Goal: Entertainment & Leisure: Consume media (video, audio)

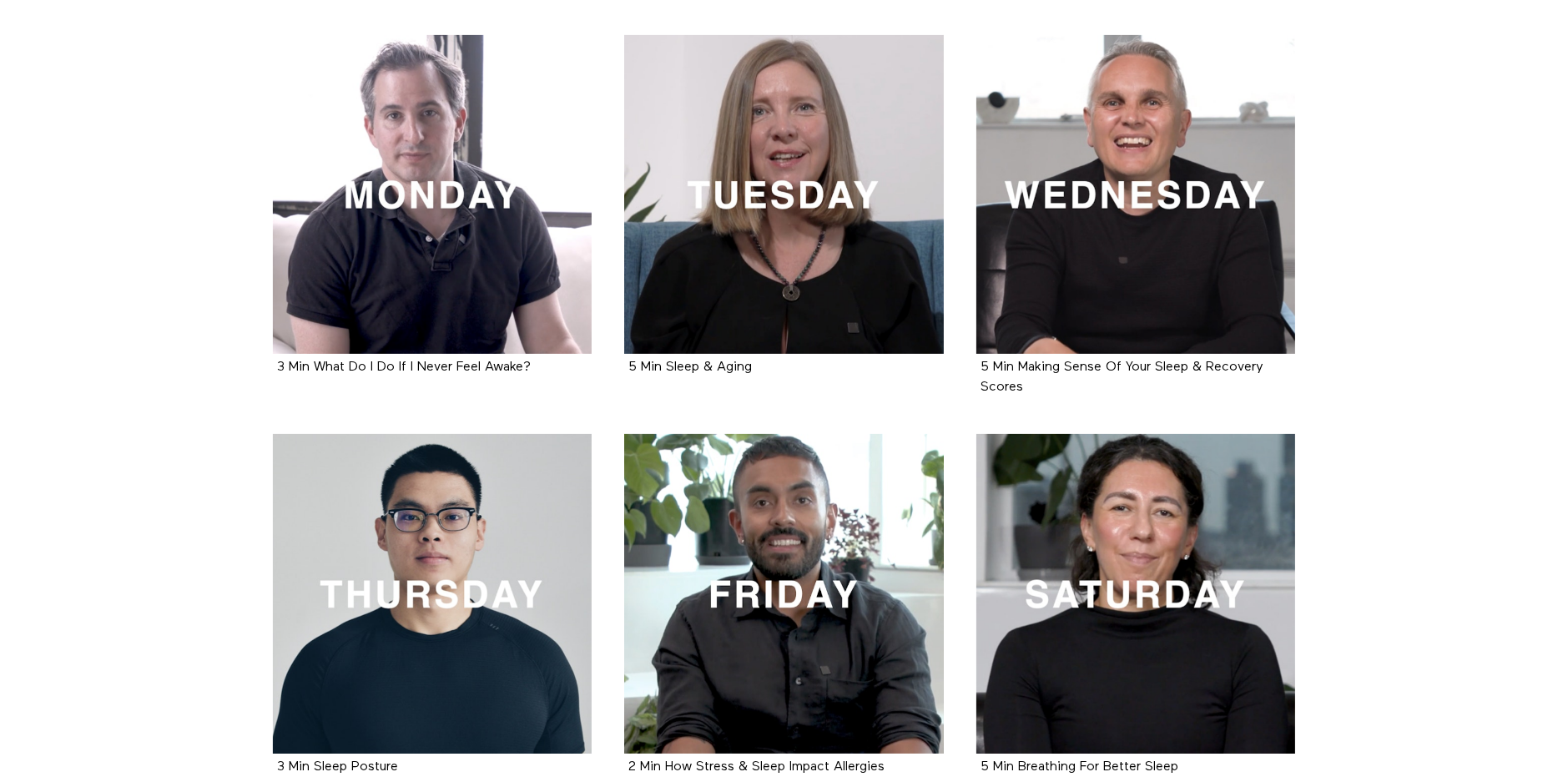
scroll to position [378, 0]
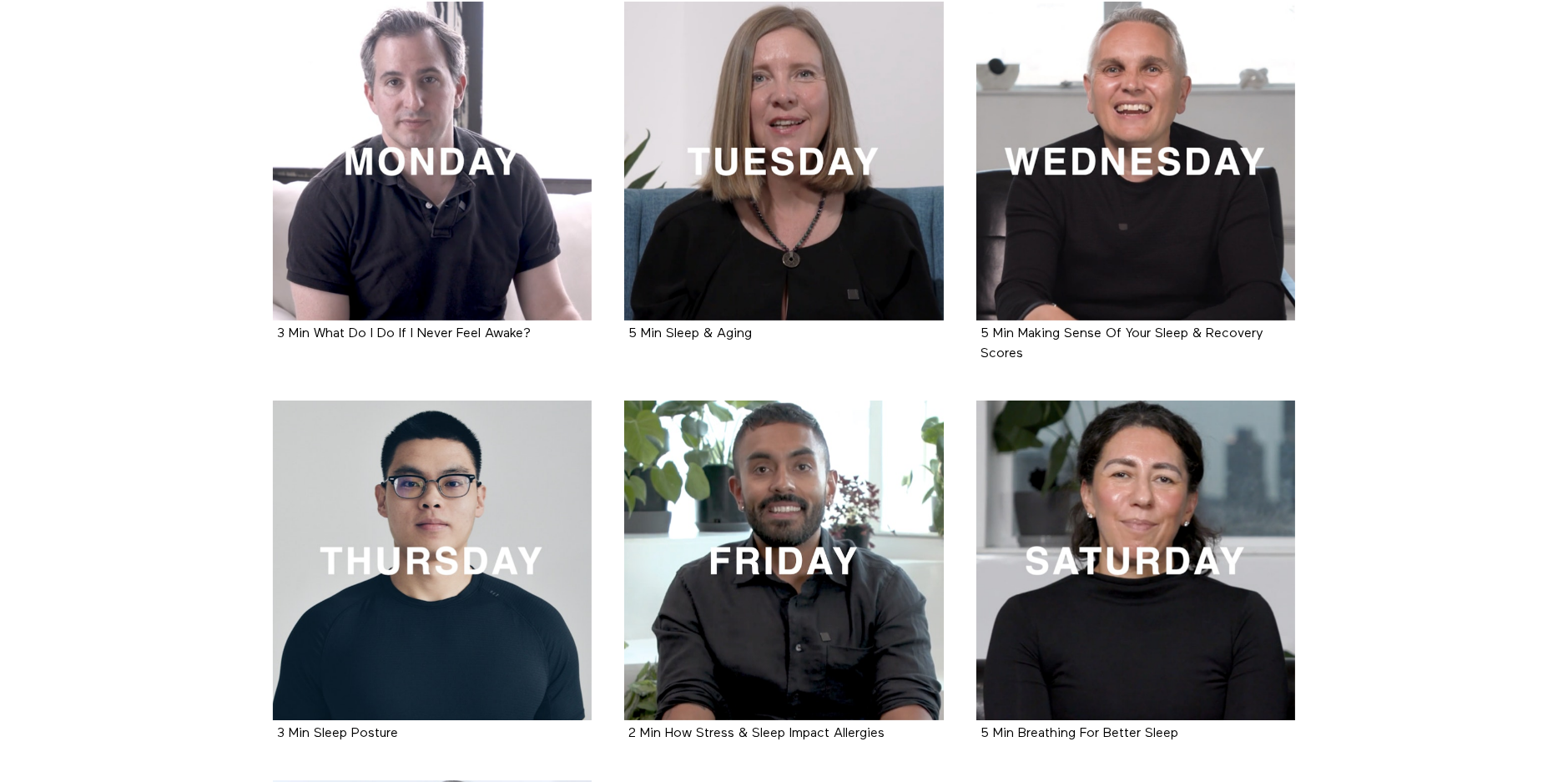
click at [610, 531] on li "2 Min How Stress & Sleep Impact Allergies Movie" at bounding box center [785, 591] width 353 height 379
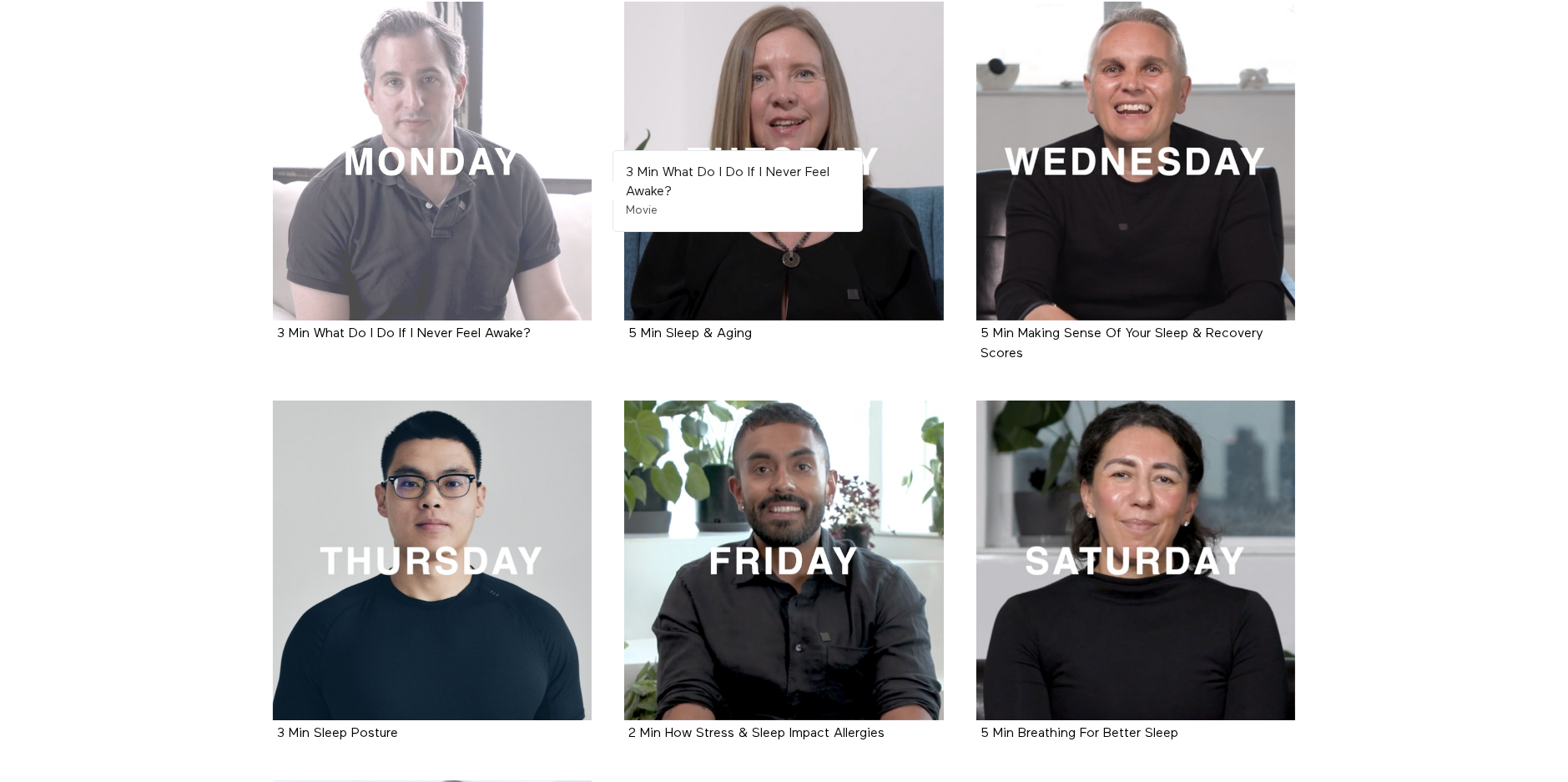
click at [427, 152] on div at bounding box center [432, 161] width 320 height 319
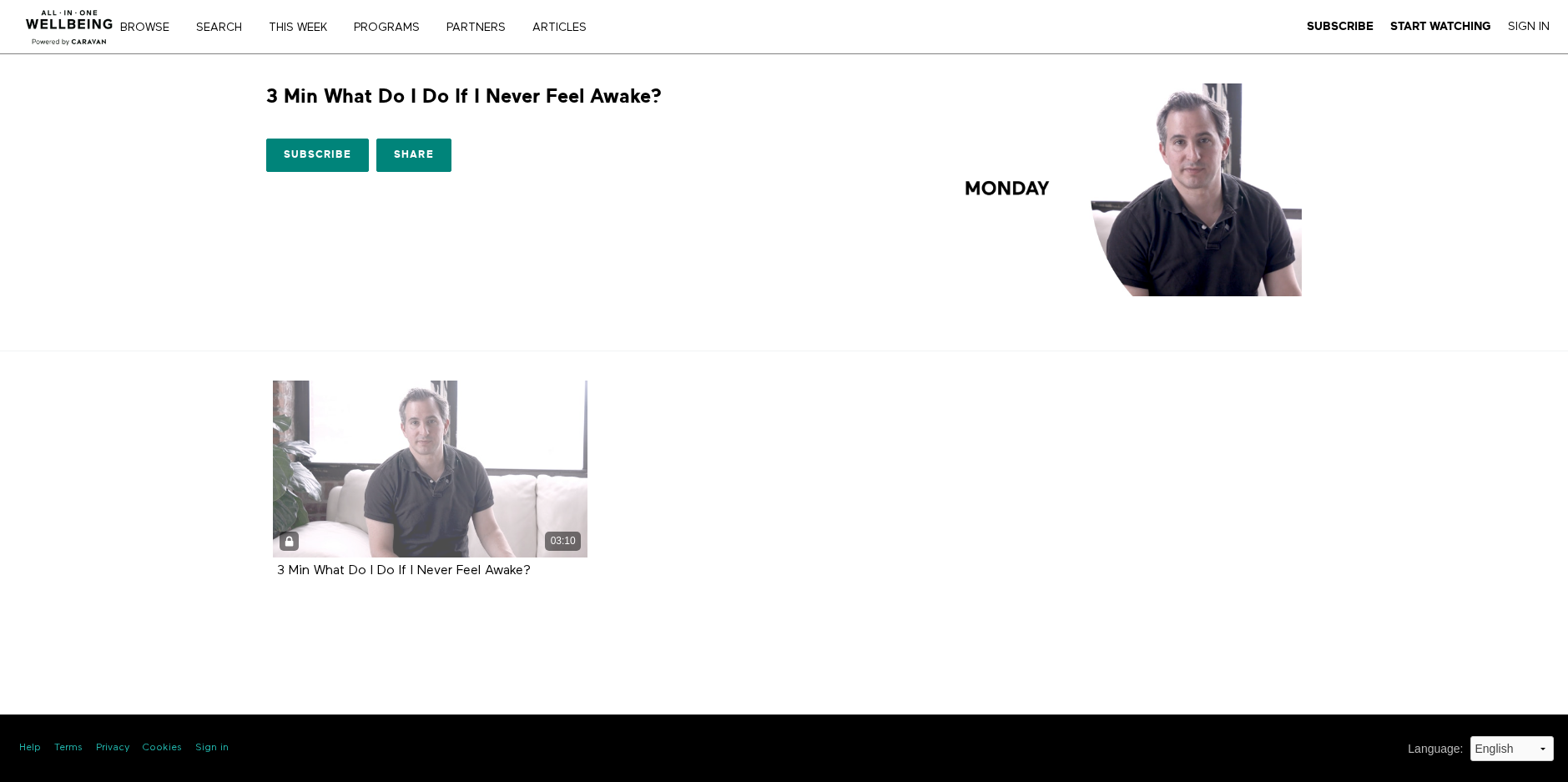
click at [405, 491] on div "03:10" at bounding box center [430, 469] width 315 height 177
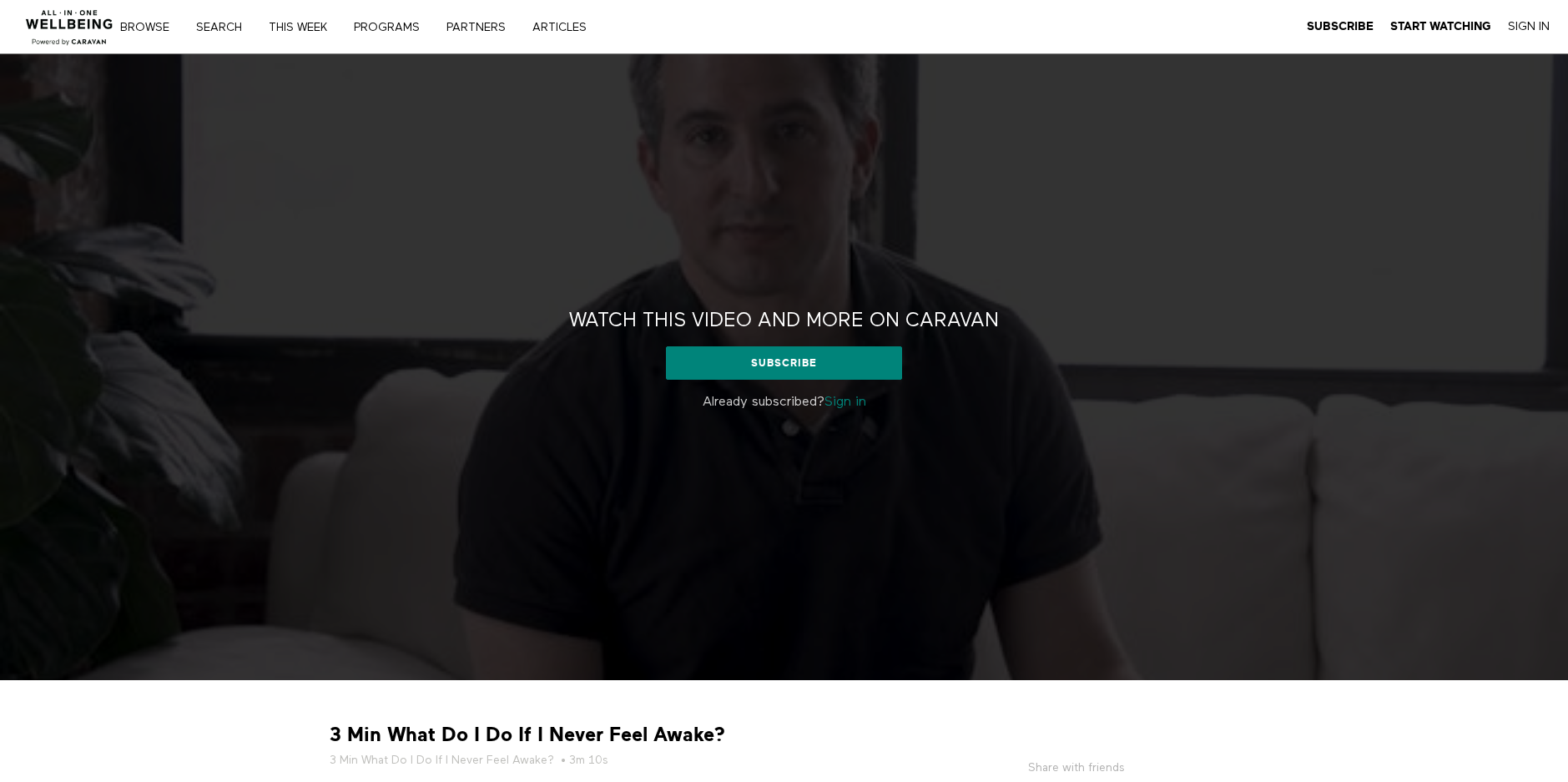
click at [843, 404] on link "Sign in" at bounding box center [845, 402] width 42 height 13
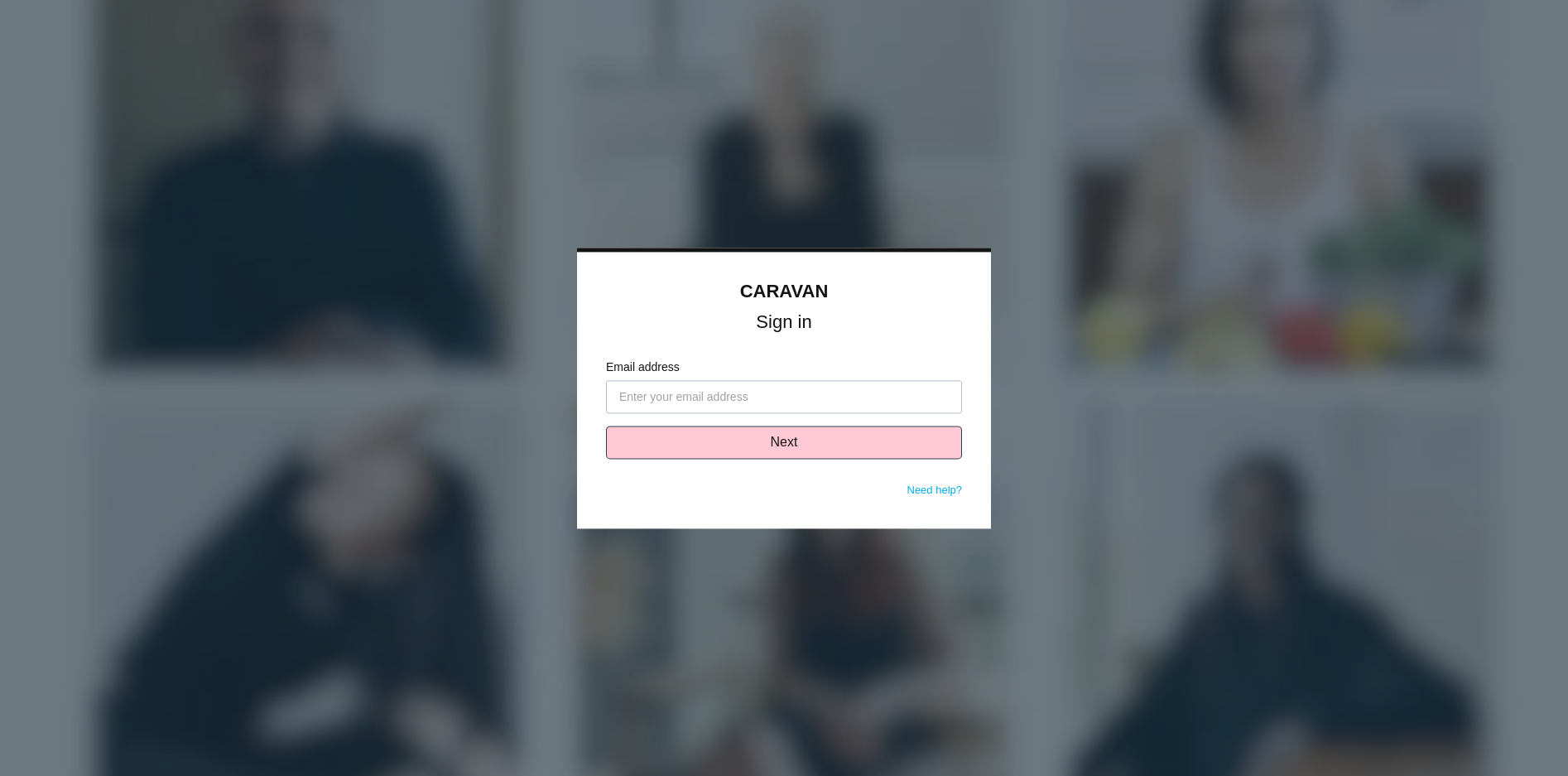
click at [811, 391] on input "Email address" at bounding box center [784, 396] width 356 height 33
type input "DBonastia@gshnj.org"
click at [744, 436] on button "Next" at bounding box center [784, 441] width 356 height 33
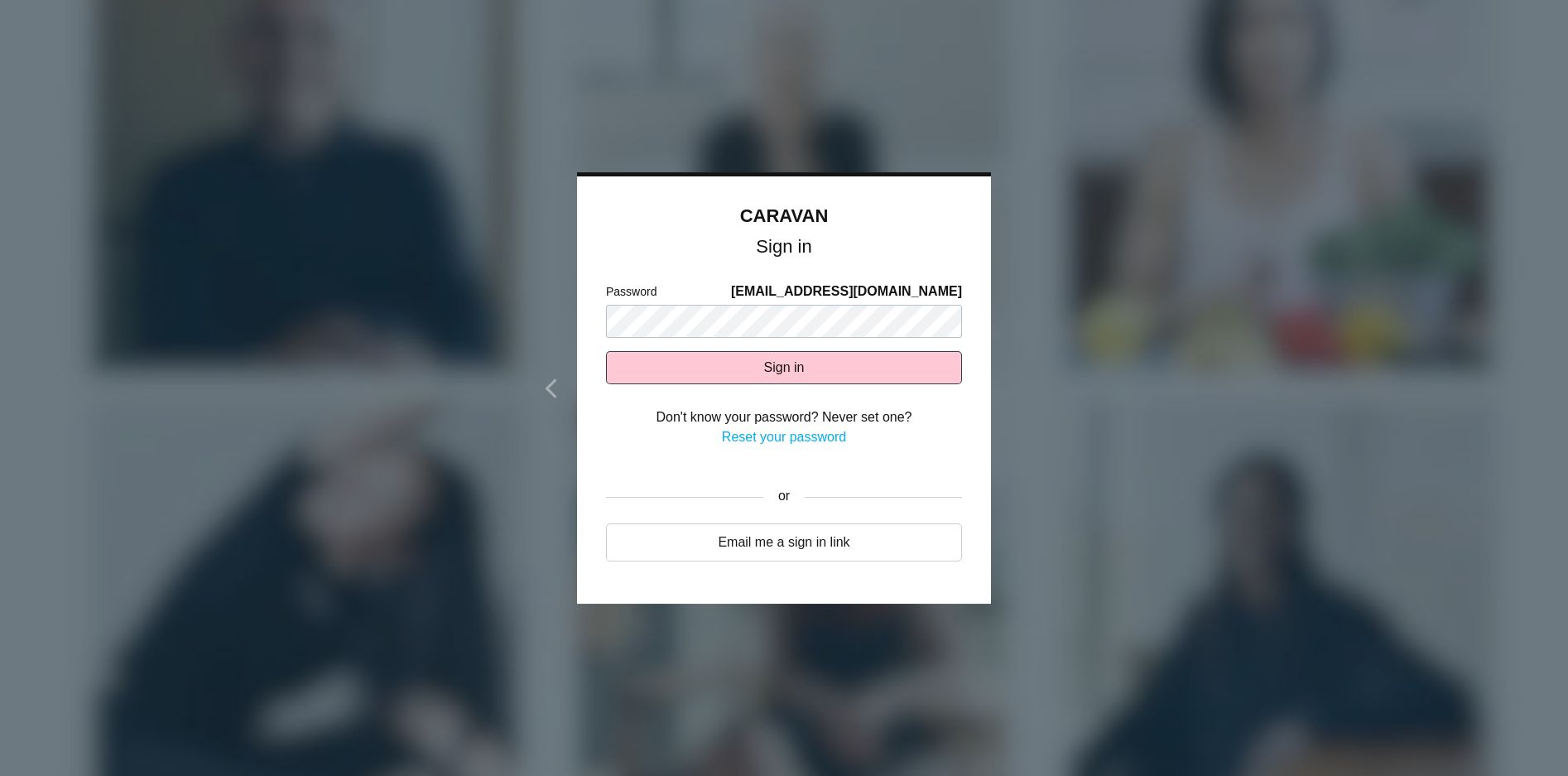
click at [743, 439] on link "Reset your password" at bounding box center [784, 437] width 124 height 14
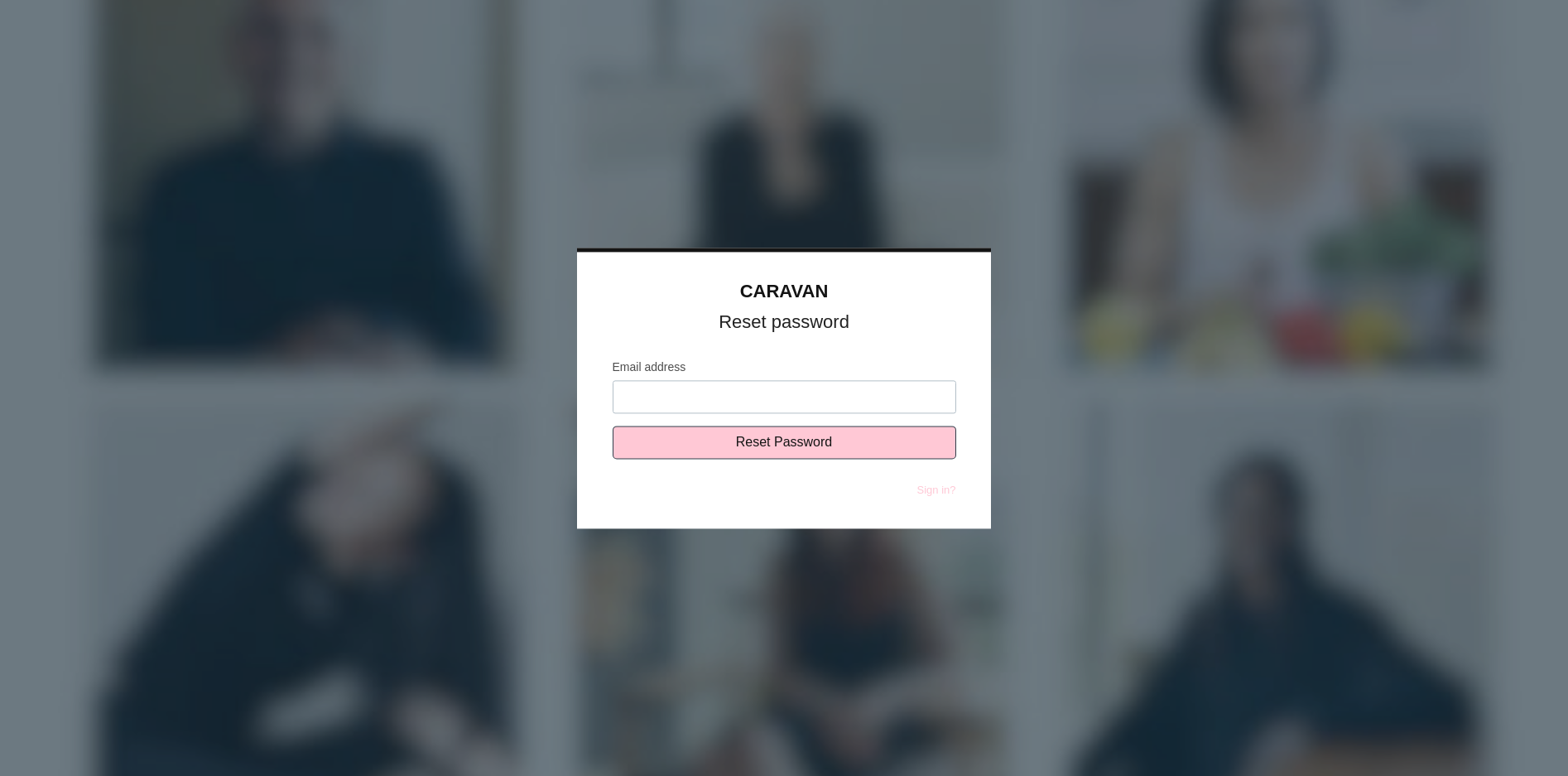
click at [651, 386] on input "Email address" at bounding box center [784, 396] width 344 height 33
type input "DBonastia@gshnj.org"
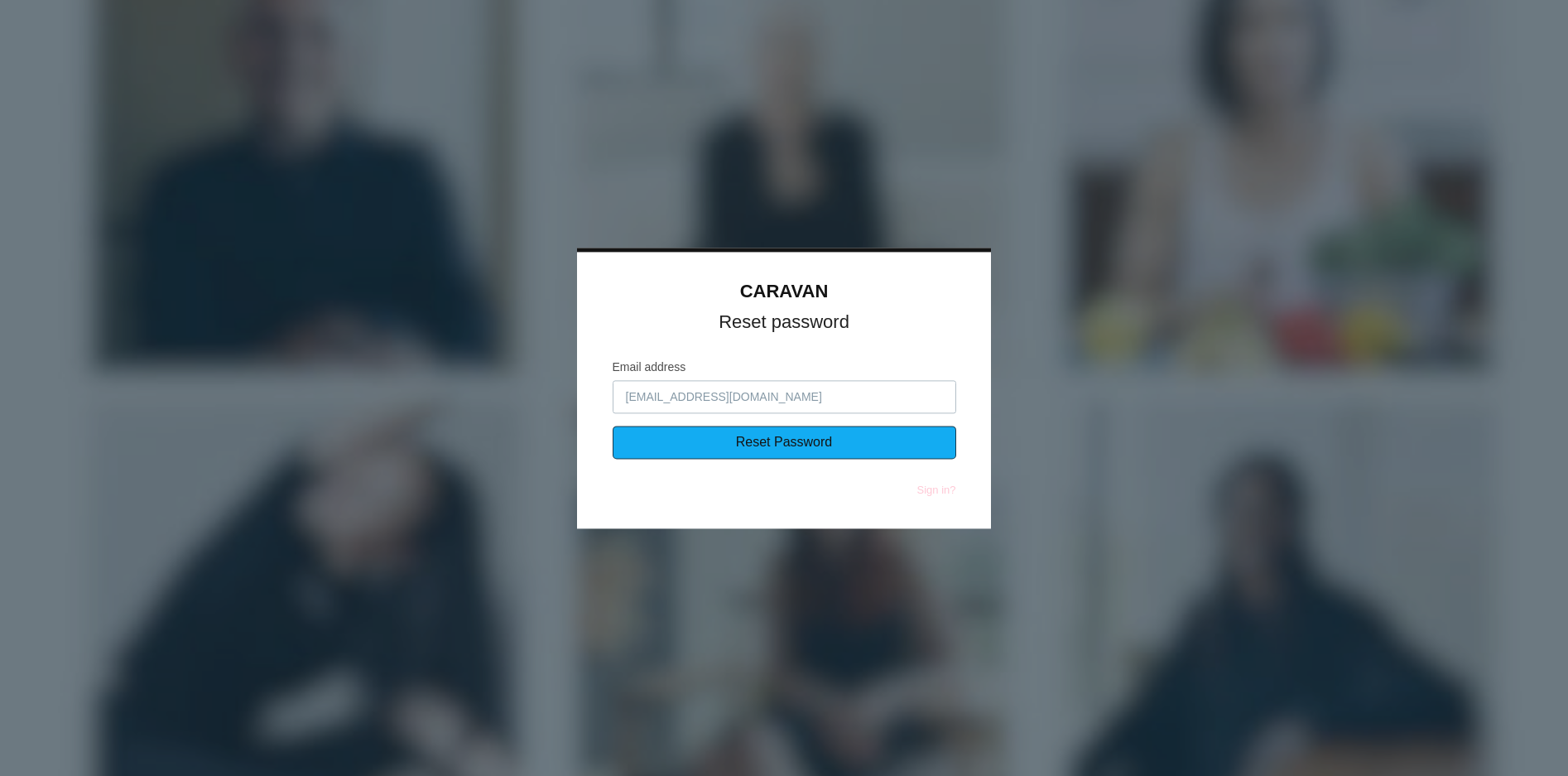
click at [668, 447] on input "Reset Password" at bounding box center [784, 441] width 344 height 33
type input "Sending..."
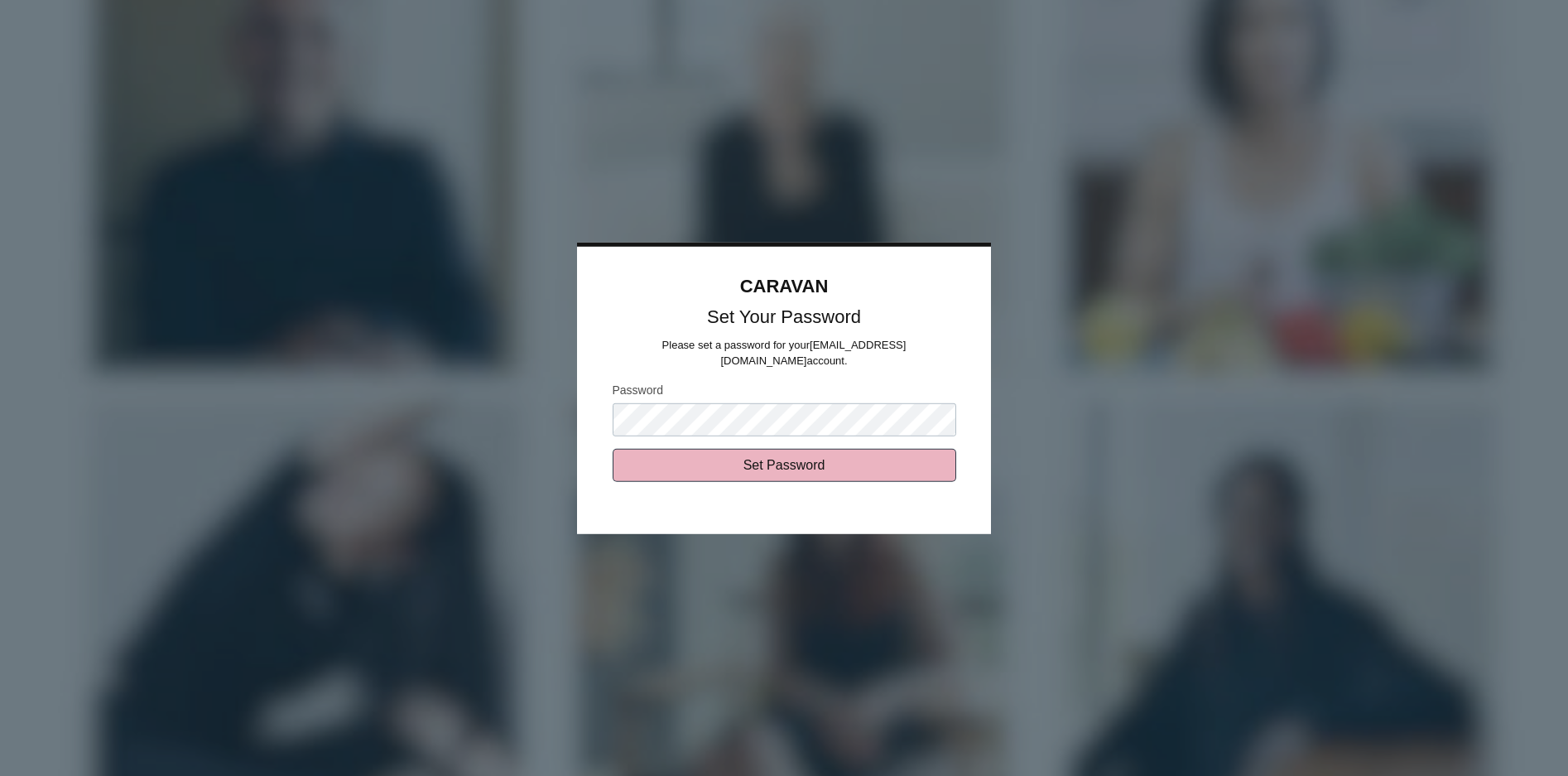
click at [780, 461] on input "Set Password" at bounding box center [784, 464] width 344 height 33
type input "Sending..."
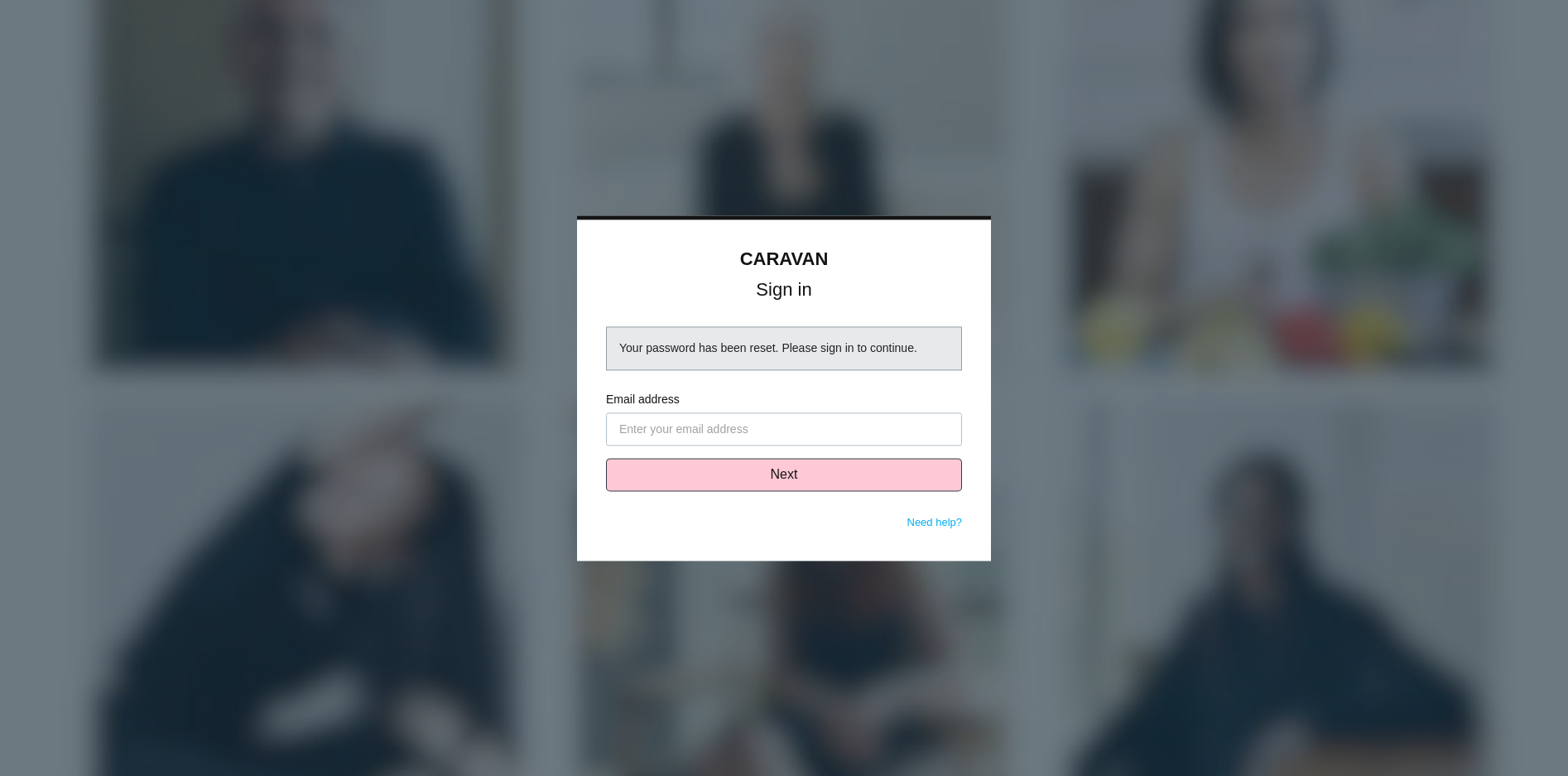
click at [749, 422] on input "Email address" at bounding box center [784, 428] width 356 height 33
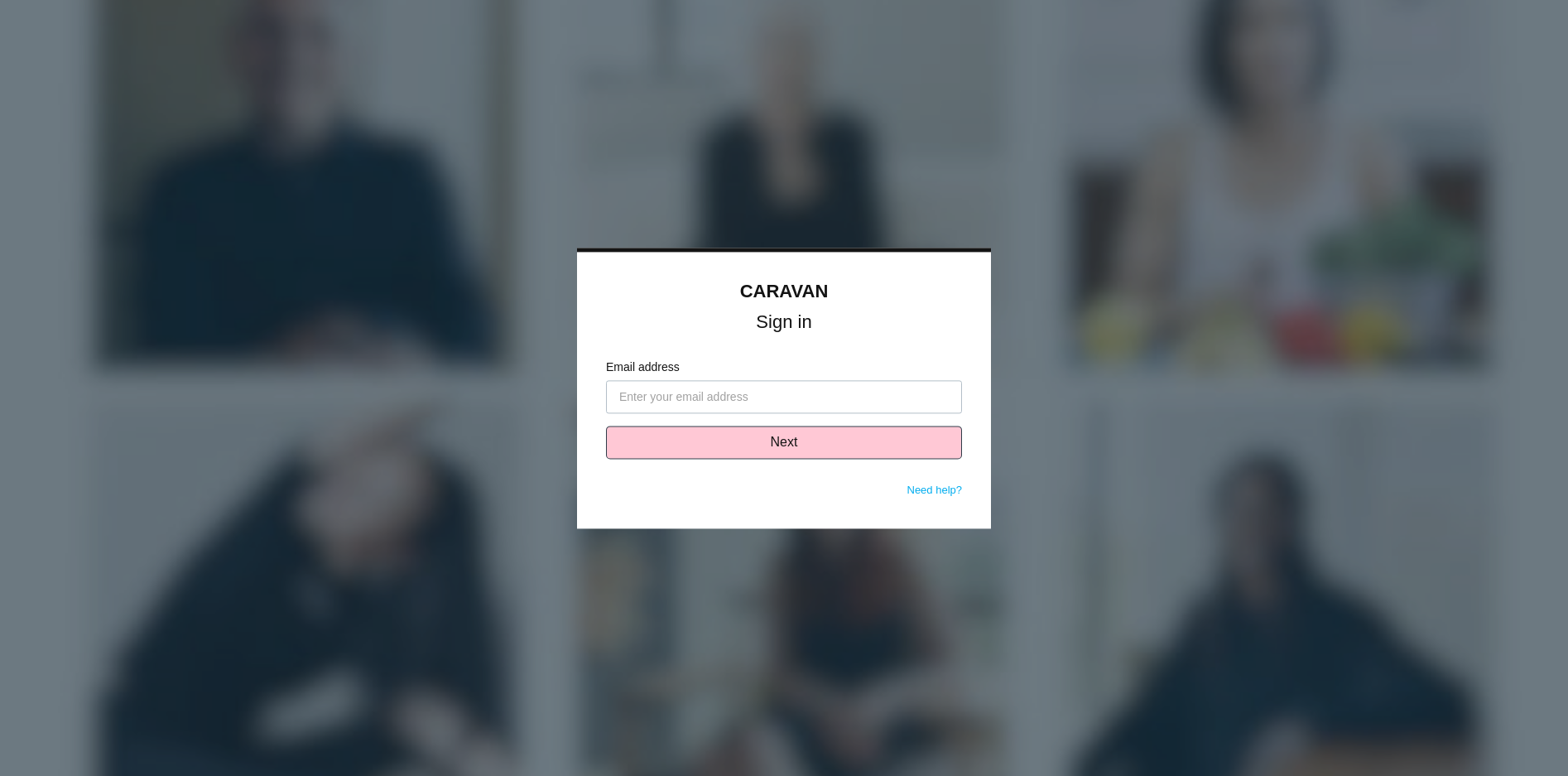
type input "DBonastia@gshnj.org"
click at [751, 445] on button "Next" at bounding box center [784, 441] width 356 height 33
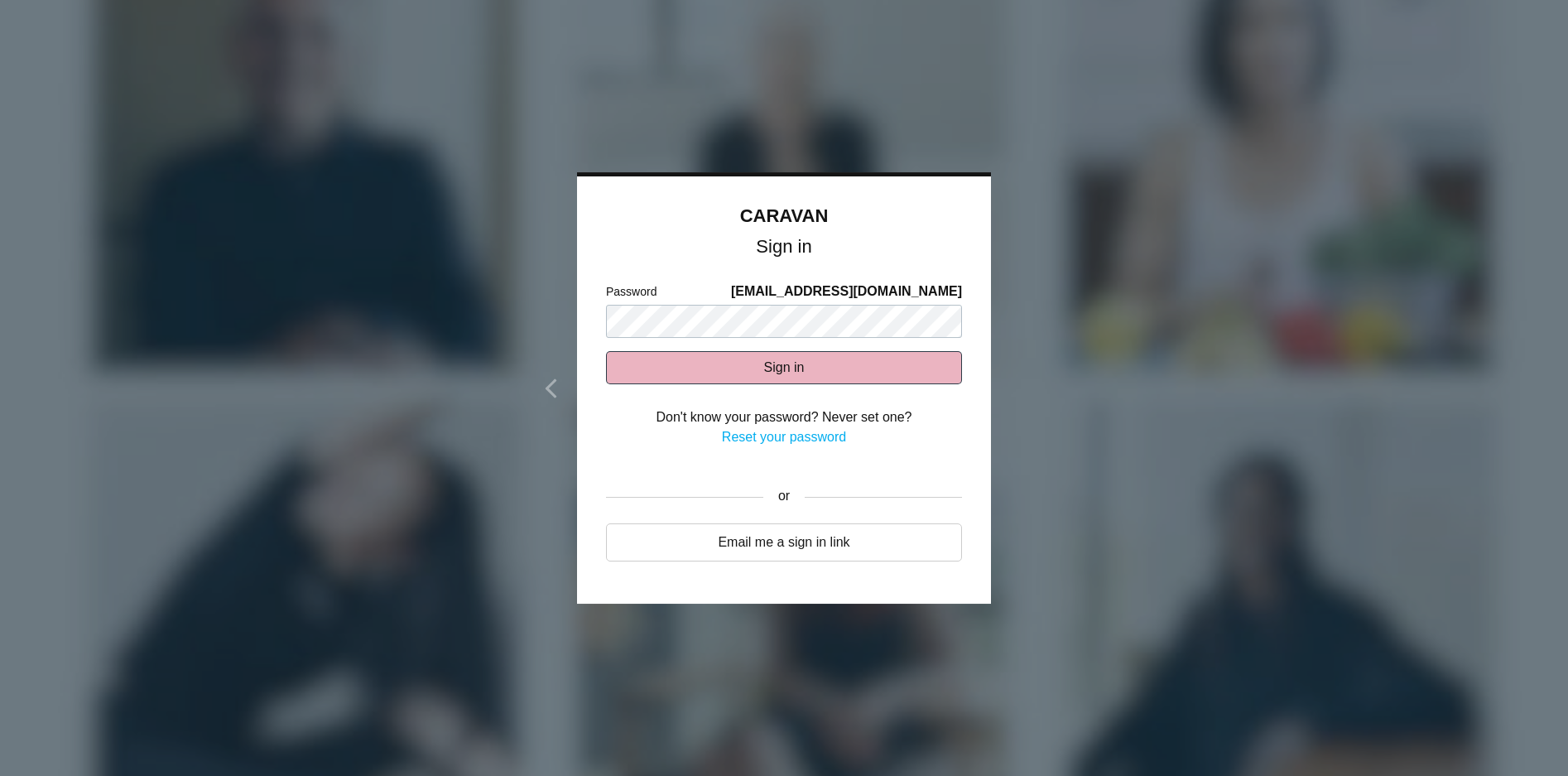
click at [748, 374] on button "Sign in" at bounding box center [784, 367] width 356 height 33
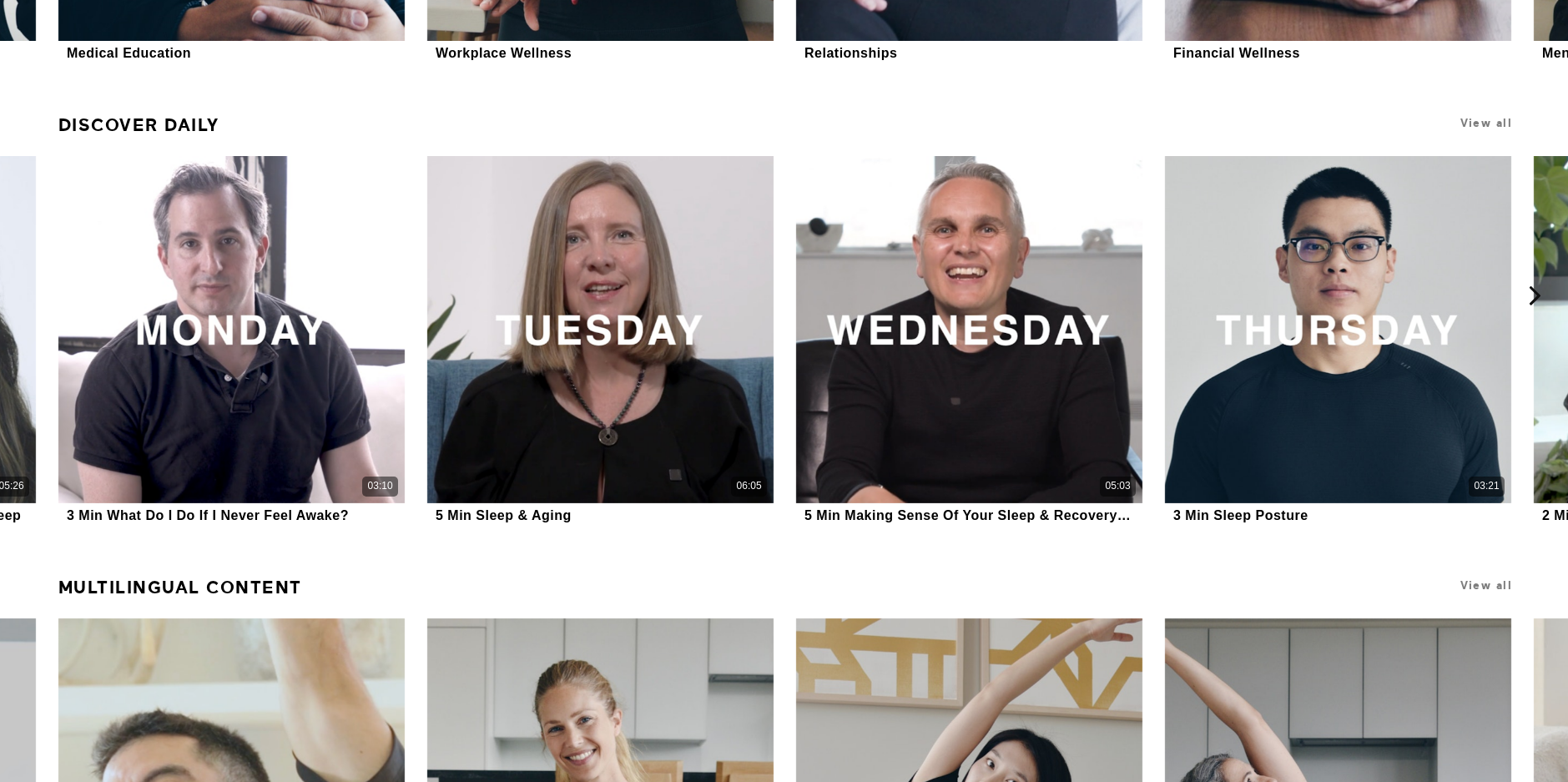
scroll to position [1212, 0]
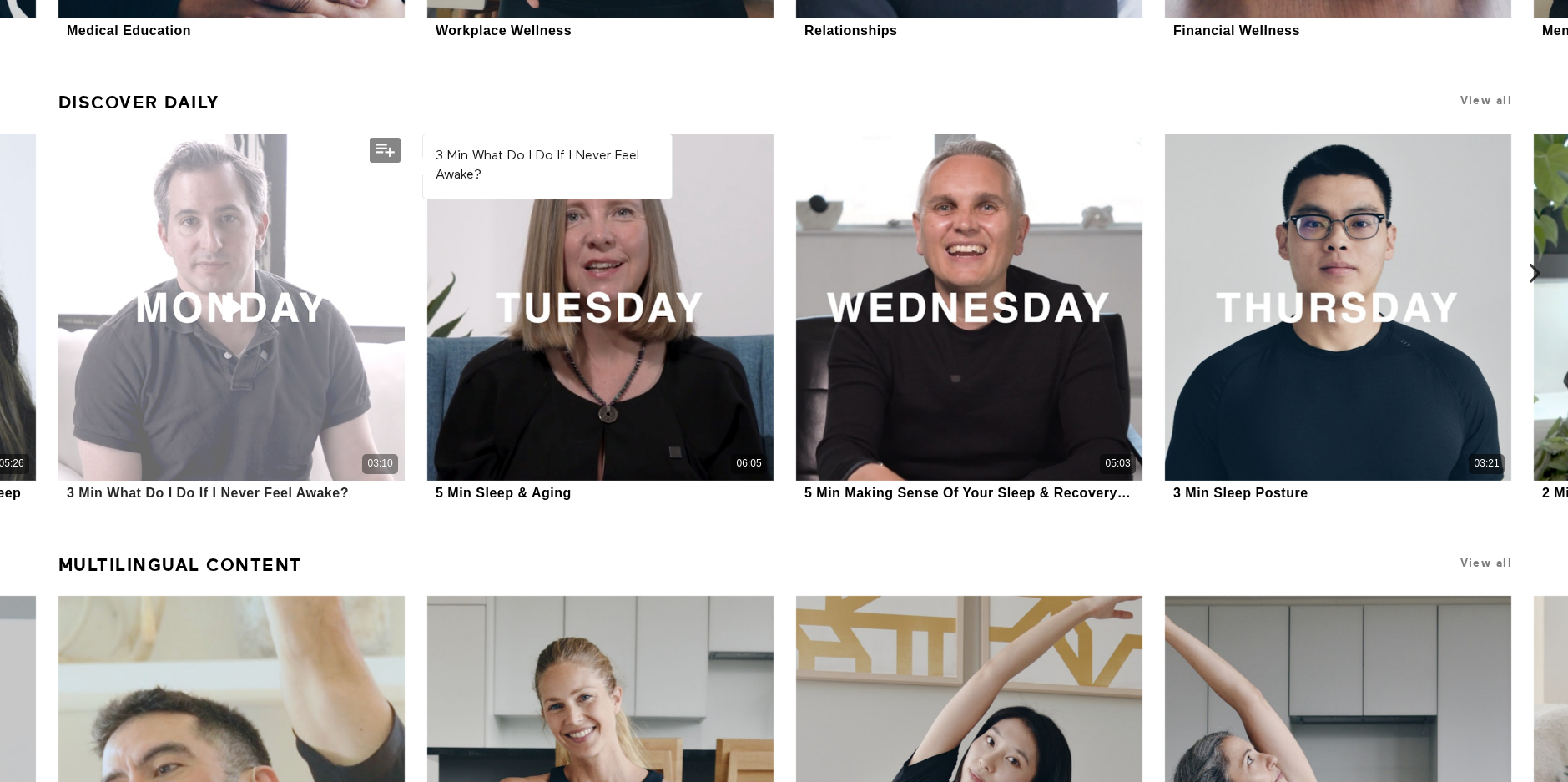
click at [218, 319] on icon at bounding box center [231, 306] width 50 height 30
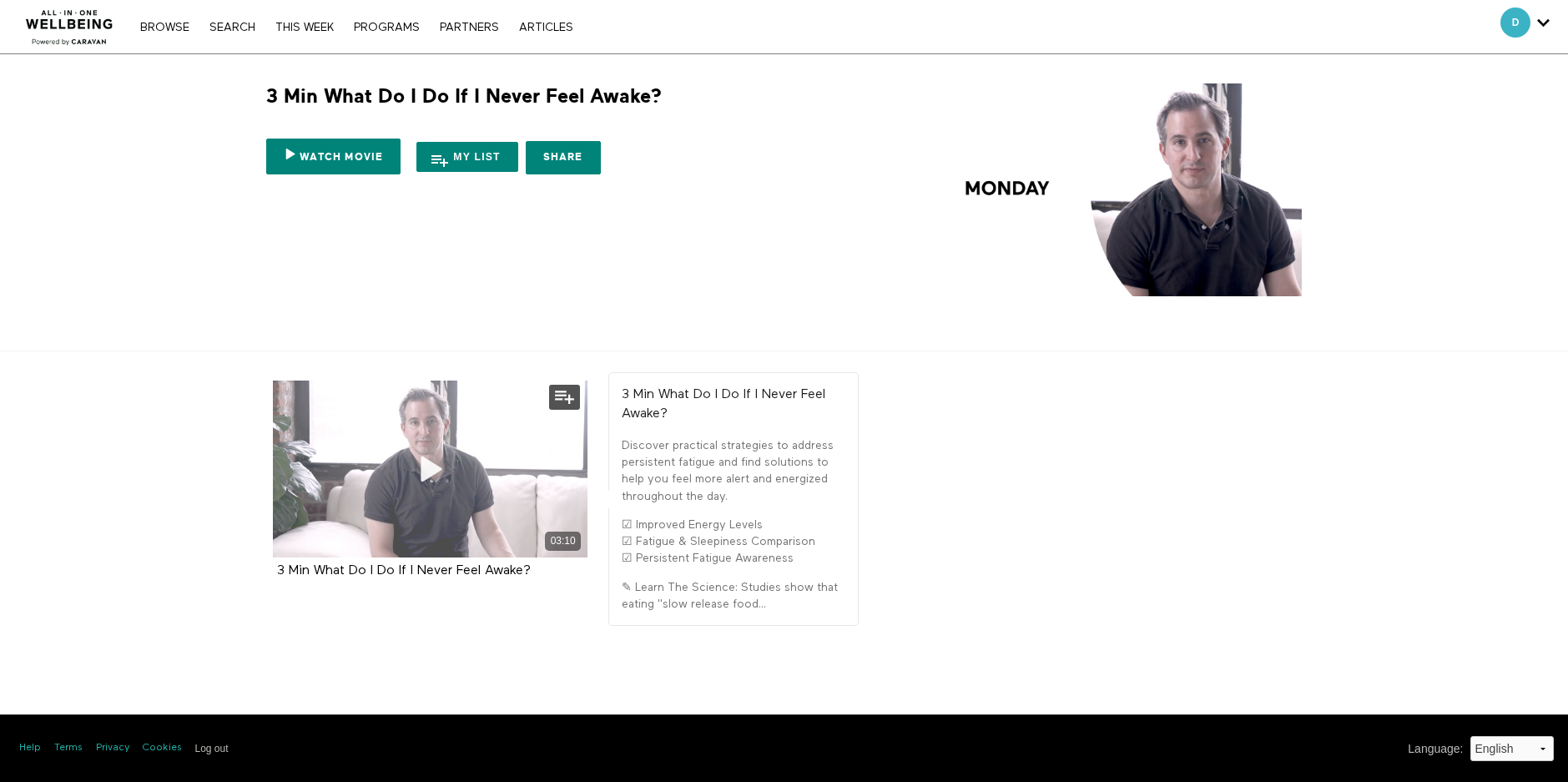
click at [398, 472] on div "03:10" at bounding box center [430, 469] width 315 height 177
